Goal: Navigation & Orientation: Find specific page/section

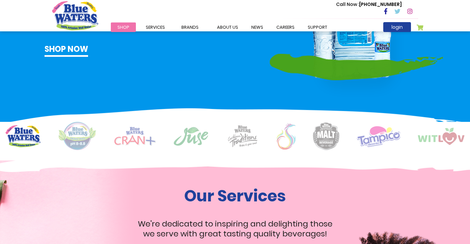
scroll to position [396, 0]
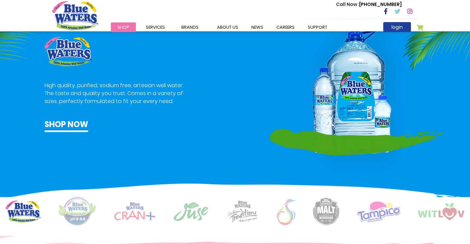
click at [134, 29] on link "Shop" at bounding box center [123, 27] width 25 height 10
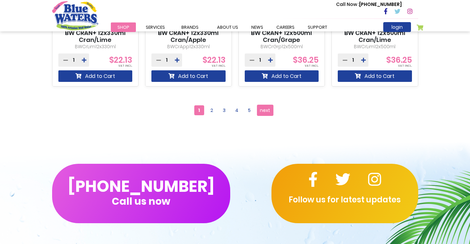
scroll to position [594, 0]
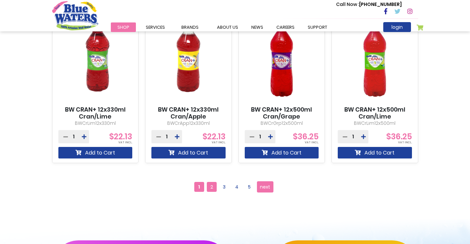
click at [214, 190] on span "2" at bounding box center [212, 187] width 10 height 10
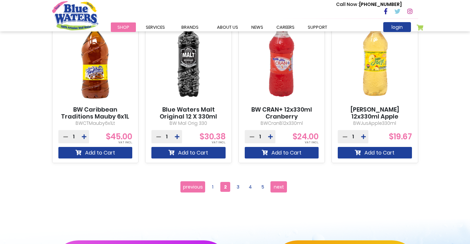
scroll to position [693, 0]
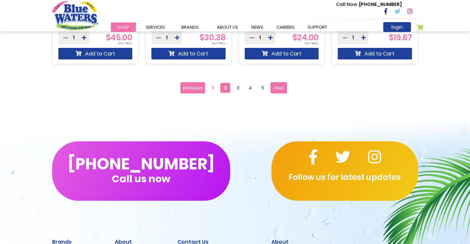
click at [234, 95] on div "**********" at bounding box center [235, 88] width 376 height 28
click at [236, 90] on span "3" at bounding box center [238, 88] width 10 height 10
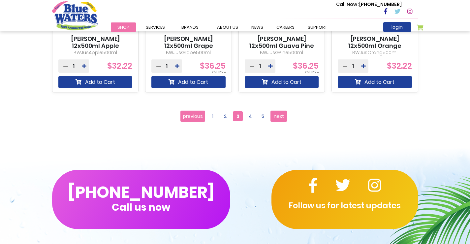
scroll to position [726, 0]
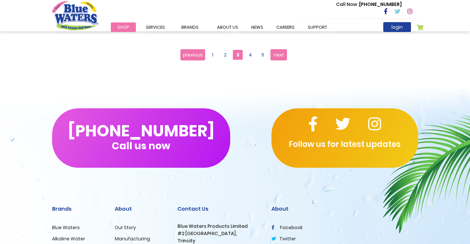
click at [252, 60] on ul "Page previous Page 1 Page 2 You're currently reading page 3 Page 4 Page 5 Page …" at bounding box center [234, 54] width 109 height 11
click at [251, 56] on span "4" at bounding box center [250, 55] width 10 height 10
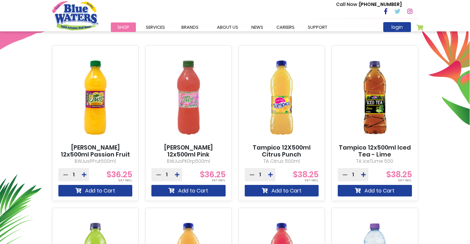
scroll to position [231, 0]
